Goal: Task Accomplishment & Management: Use online tool/utility

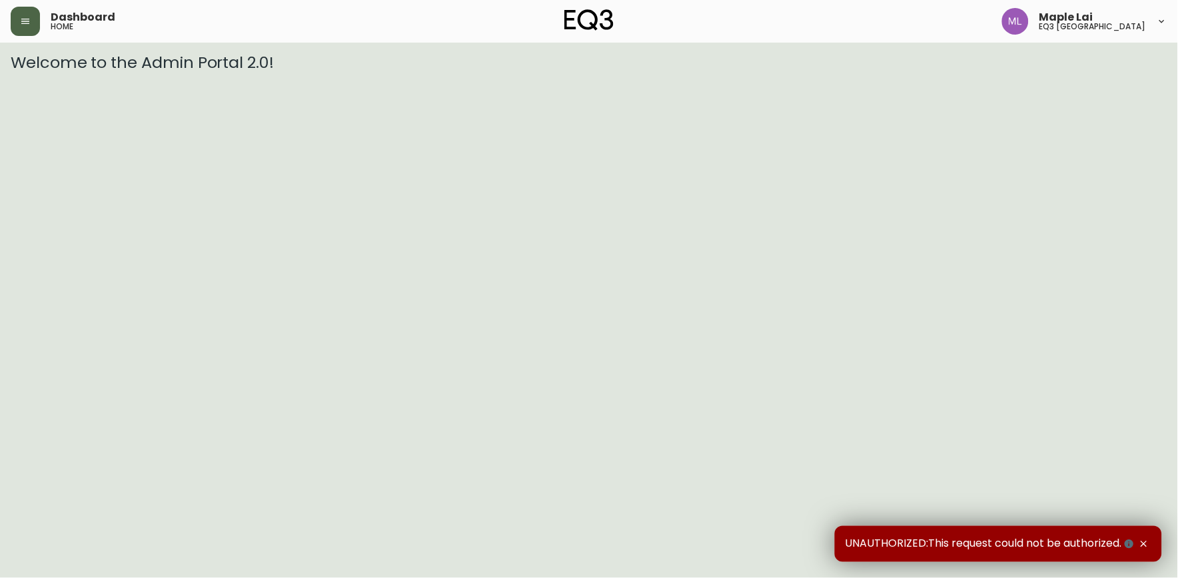
click at [15, 28] on button "button" at bounding box center [25, 21] width 29 height 29
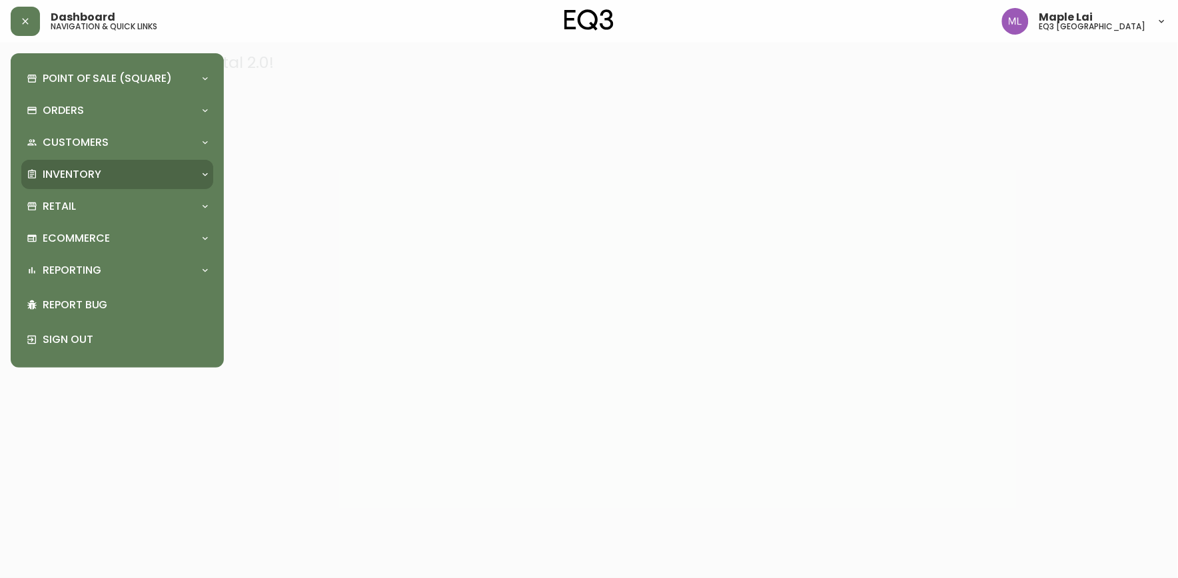
click at [100, 176] on p "Inventory" at bounding box center [72, 174] width 59 height 15
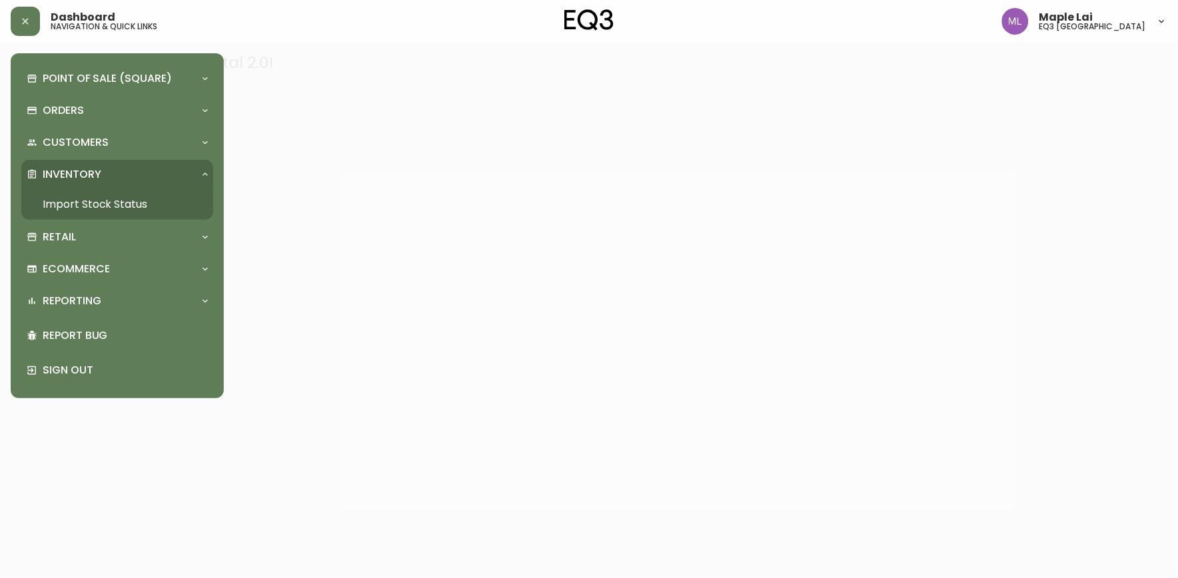
click at [111, 206] on link "Import Stock Status" at bounding box center [117, 204] width 192 height 31
